Goal: Find contact information: Find contact information

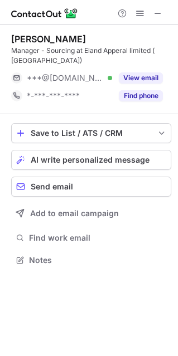
scroll to position [252, 178]
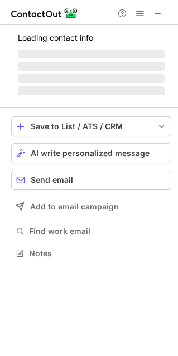
scroll to position [252, 178]
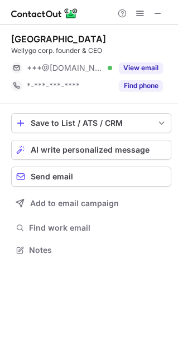
scroll to position [6, 6]
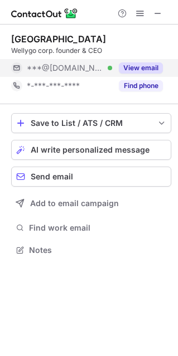
click at [149, 68] on button "View email" at bounding box center [141, 67] width 44 height 11
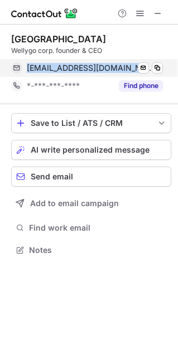
drag, startPoint x: 51, startPoint y: 67, endPoint x: 127, endPoint y: 74, distance: 75.5
click at [127, 74] on div "[EMAIL_ADDRESS][DOMAIN_NAME] Verified Send email Copy" at bounding box center [87, 68] width 152 height 18
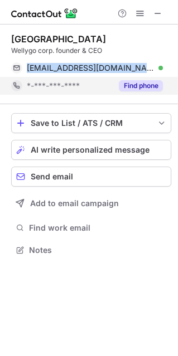
click at [137, 88] on button "Find phone" at bounding box center [141, 85] width 44 height 11
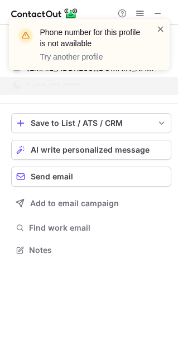
click at [159, 31] on span at bounding box center [160, 28] width 9 height 11
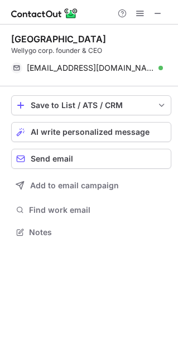
scroll to position [224, 178]
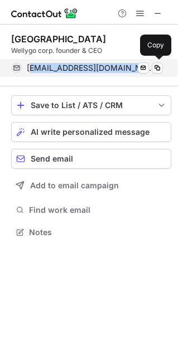
drag, startPoint x: 29, startPoint y: 70, endPoint x: 145, endPoint y: 75, distance: 116.6
click at [145, 75] on div "[EMAIL_ADDRESS][DOMAIN_NAME] Verified Send email Copy" at bounding box center [87, 68] width 152 height 18
click at [79, 72] on span "[EMAIL_ADDRESS][DOMAIN_NAME]" at bounding box center [91, 68] width 128 height 10
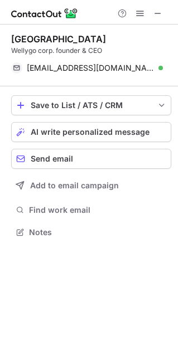
click at [75, 85] on div "youngwon park Wellygo corp. founder & CEO [EMAIL_ADDRESS][DOMAIN_NAME] Verified…" at bounding box center [91, 56] width 160 height 62
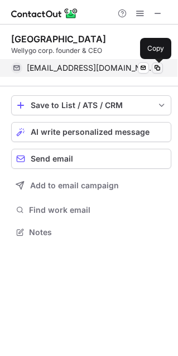
click at [157, 68] on span at bounding box center [157, 68] width 9 height 9
